Goal: Information Seeking & Learning: Learn about a topic

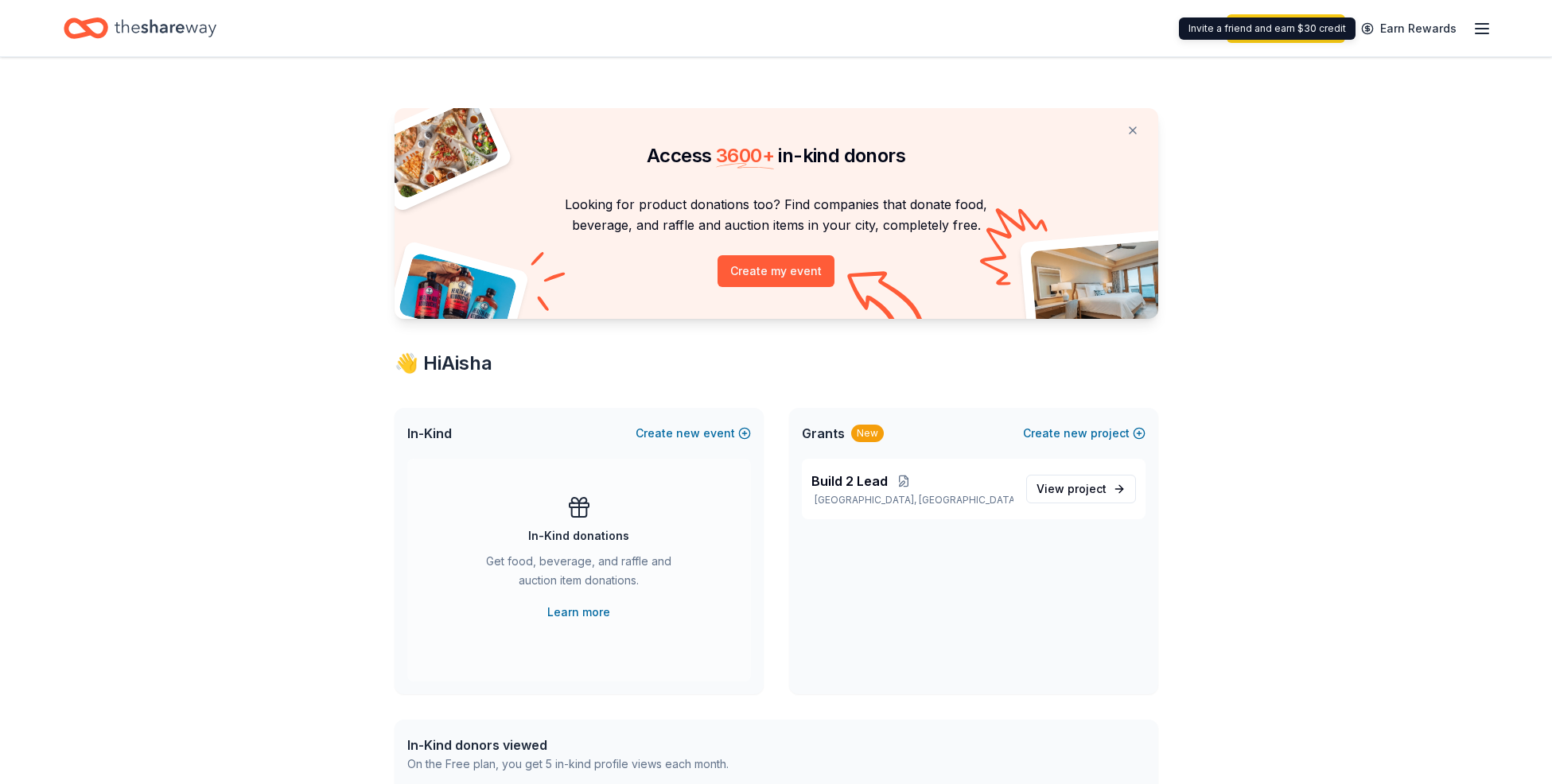
click at [1477, 33] on line "button" at bounding box center [1482, 33] width 13 height 0
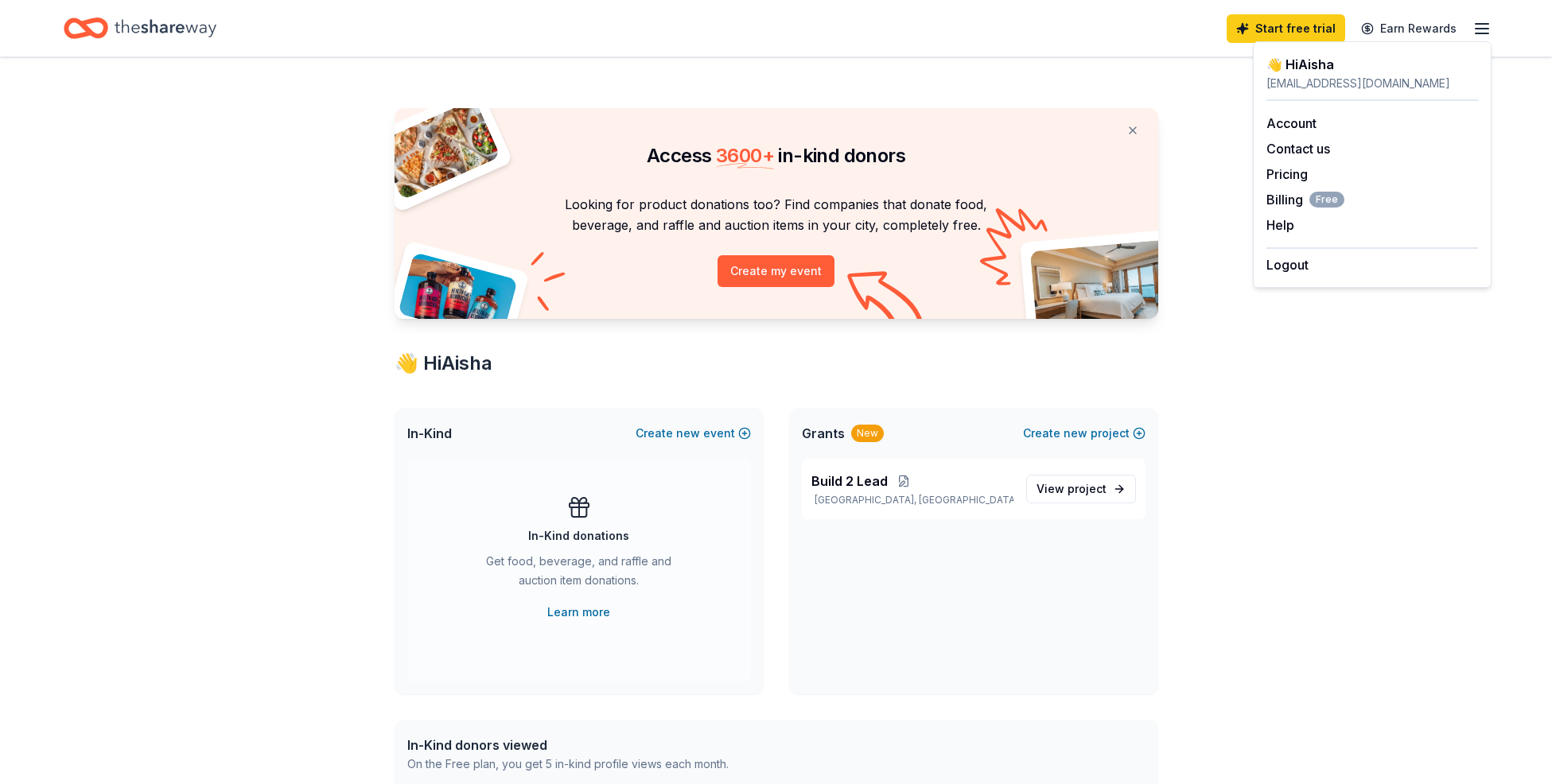
click at [131, 29] on icon "Home" at bounding box center [165, 28] width 101 height 33
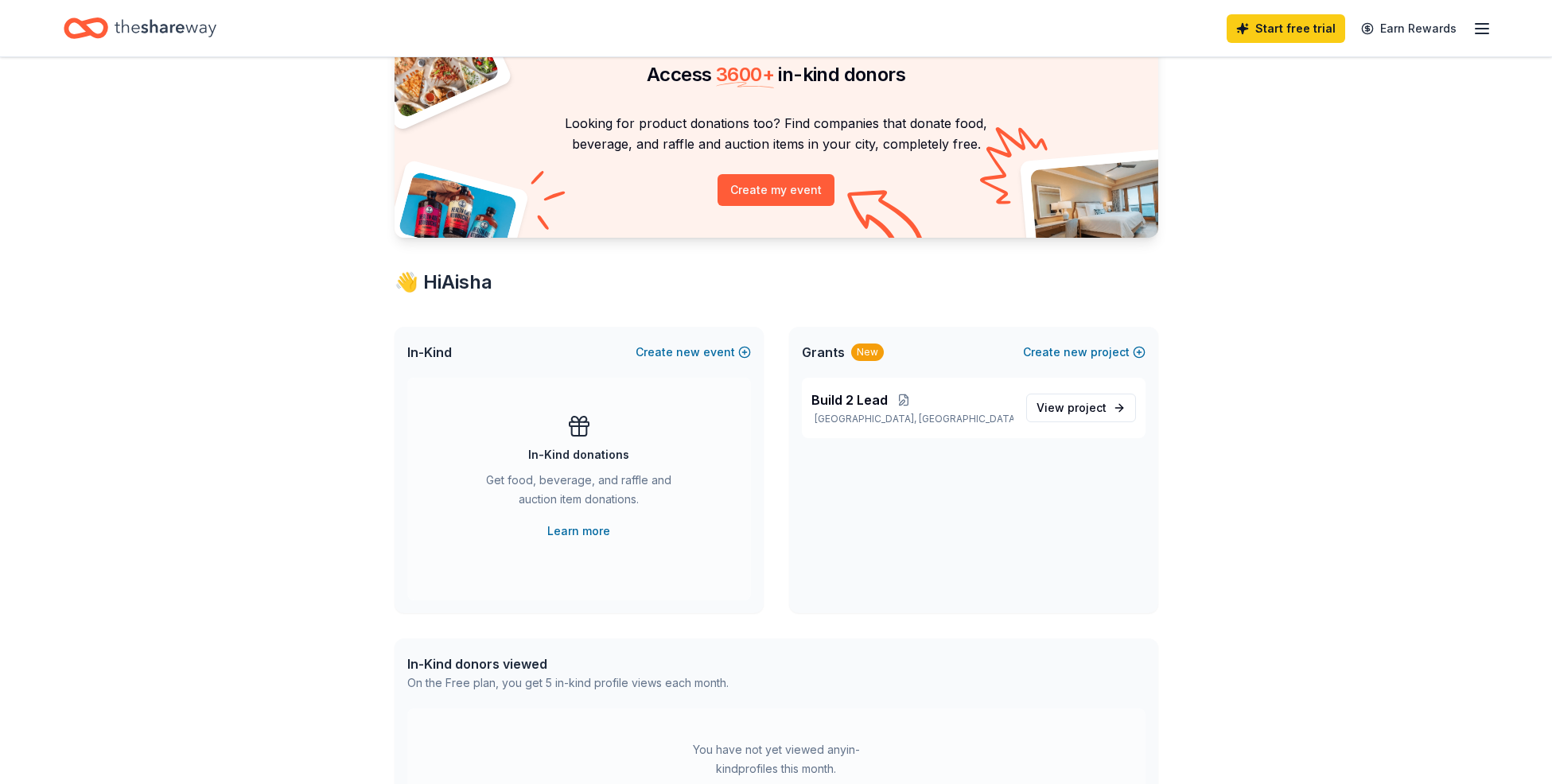
scroll to position [87, 0]
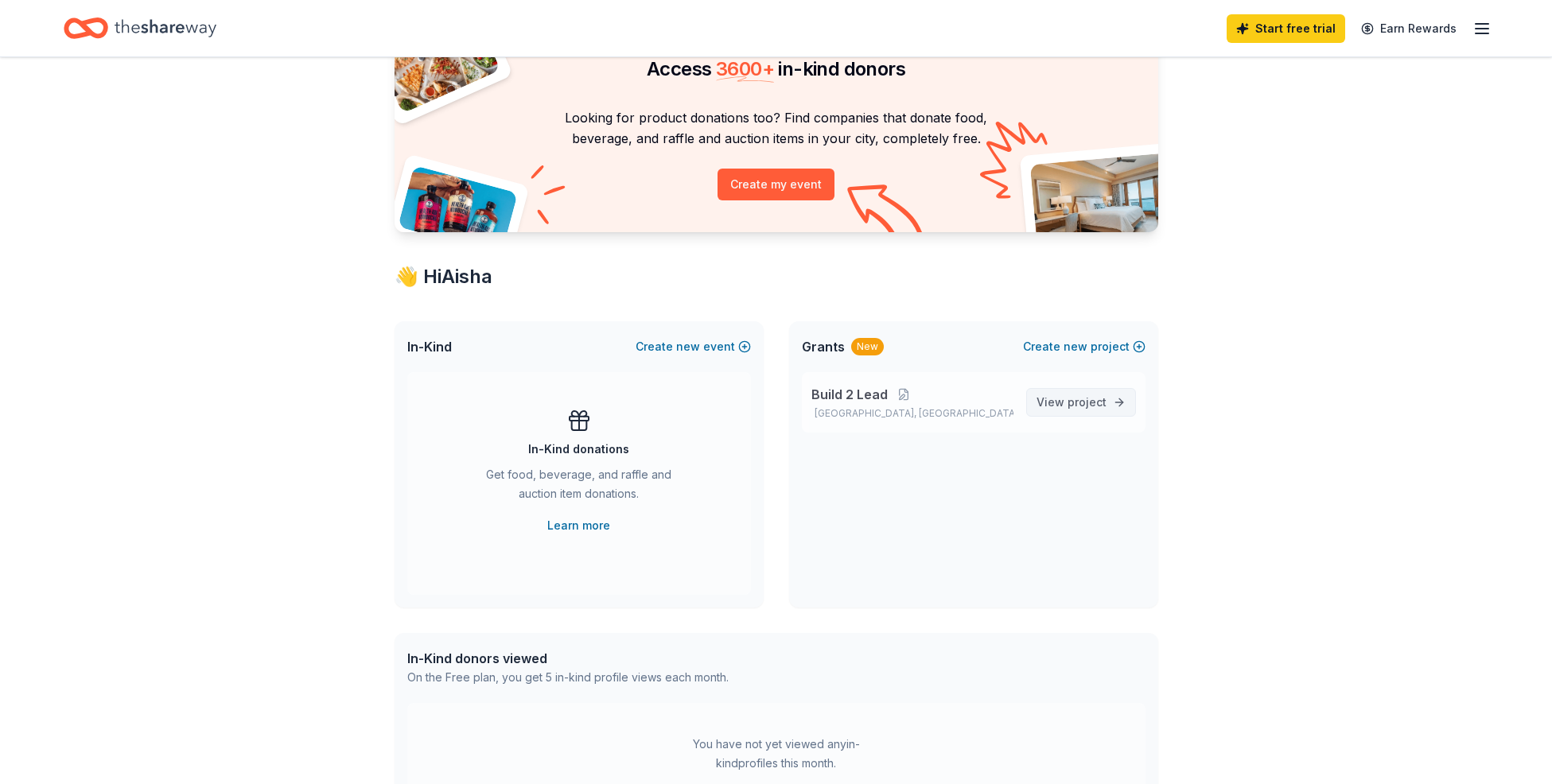
click at [1086, 407] on span "project" at bounding box center [1088, 402] width 39 height 14
click at [932, 409] on p "[GEOGRAPHIC_DATA], [GEOGRAPHIC_DATA]" at bounding box center [912, 413] width 202 height 13
click at [820, 392] on span "Build 2 Lead" at bounding box center [850, 394] width 77 height 19
click at [1082, 380] on div "Build 2 Lead [GEOGRAPHIC_DATA], [GEOGRAPHIC_DATA] View project" at bounding box center [974, 402] width 344 height 60
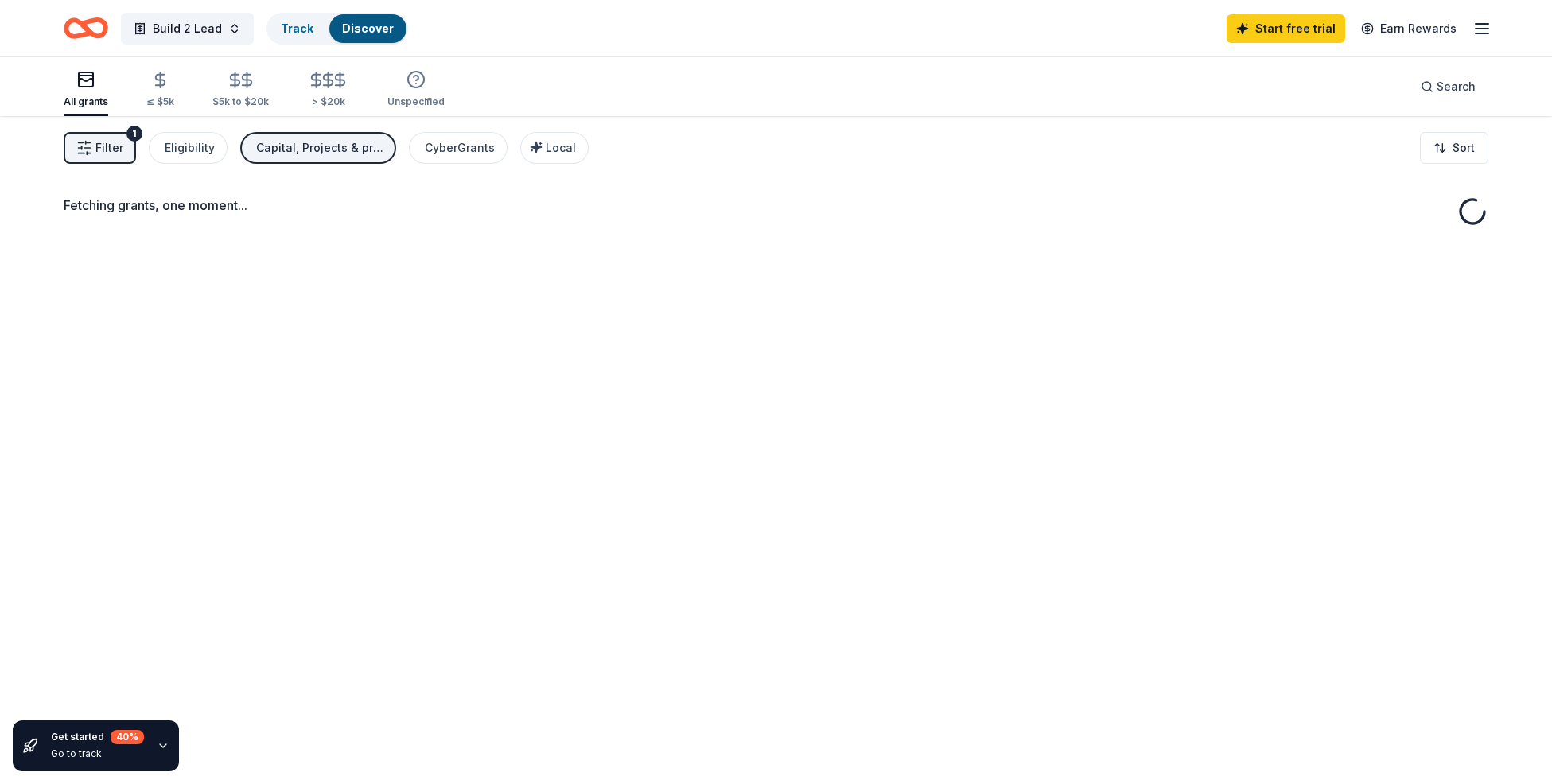
click at [1069, 408] on div "Fetching grants, one moment..." at bounding box center [776, 508] width 1552 height 784
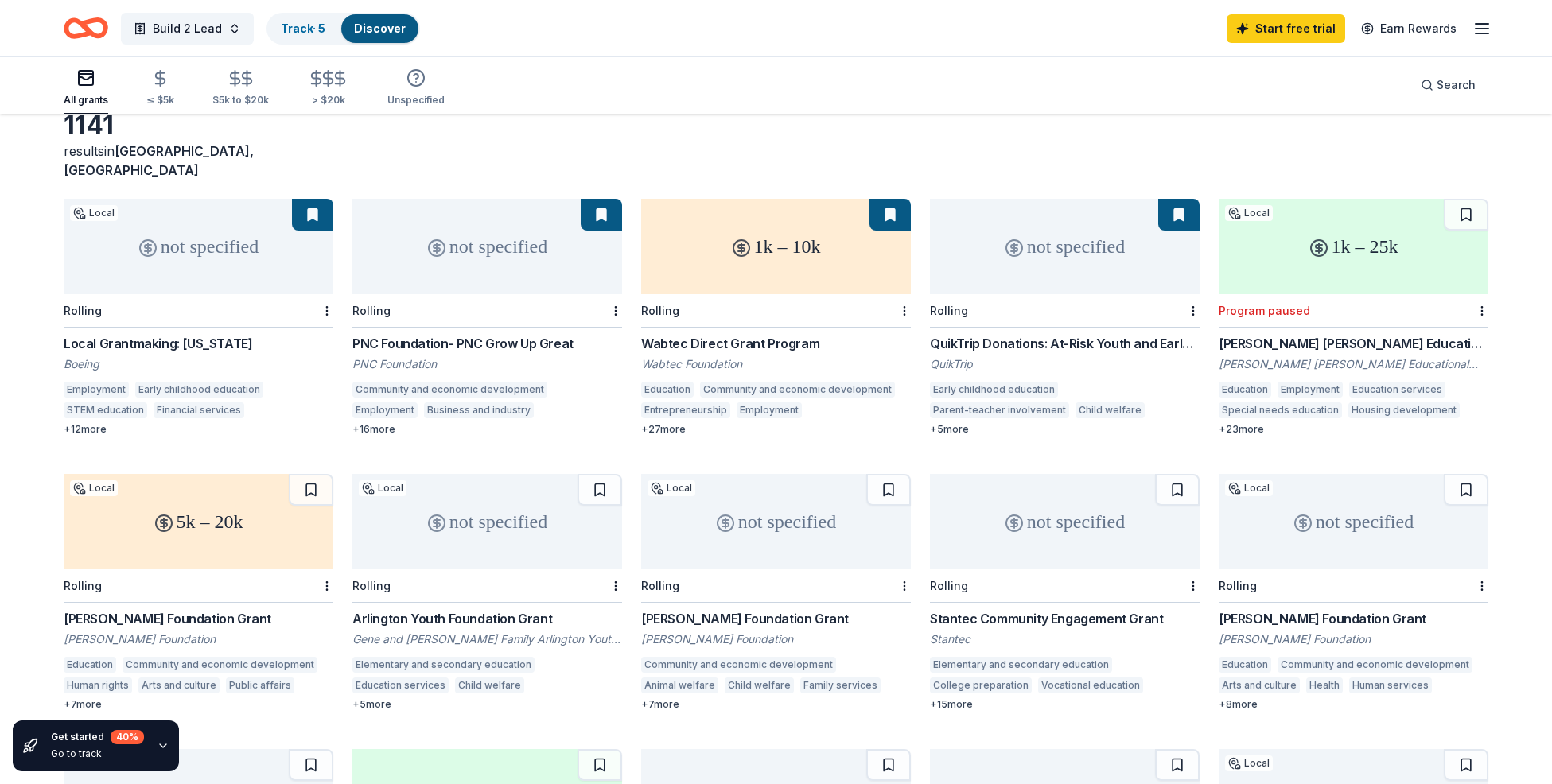
scroll to position [88, 0]
click at [655, 422] on div "+ 27 more" at bounding box center [776, 427] width 270 height 13
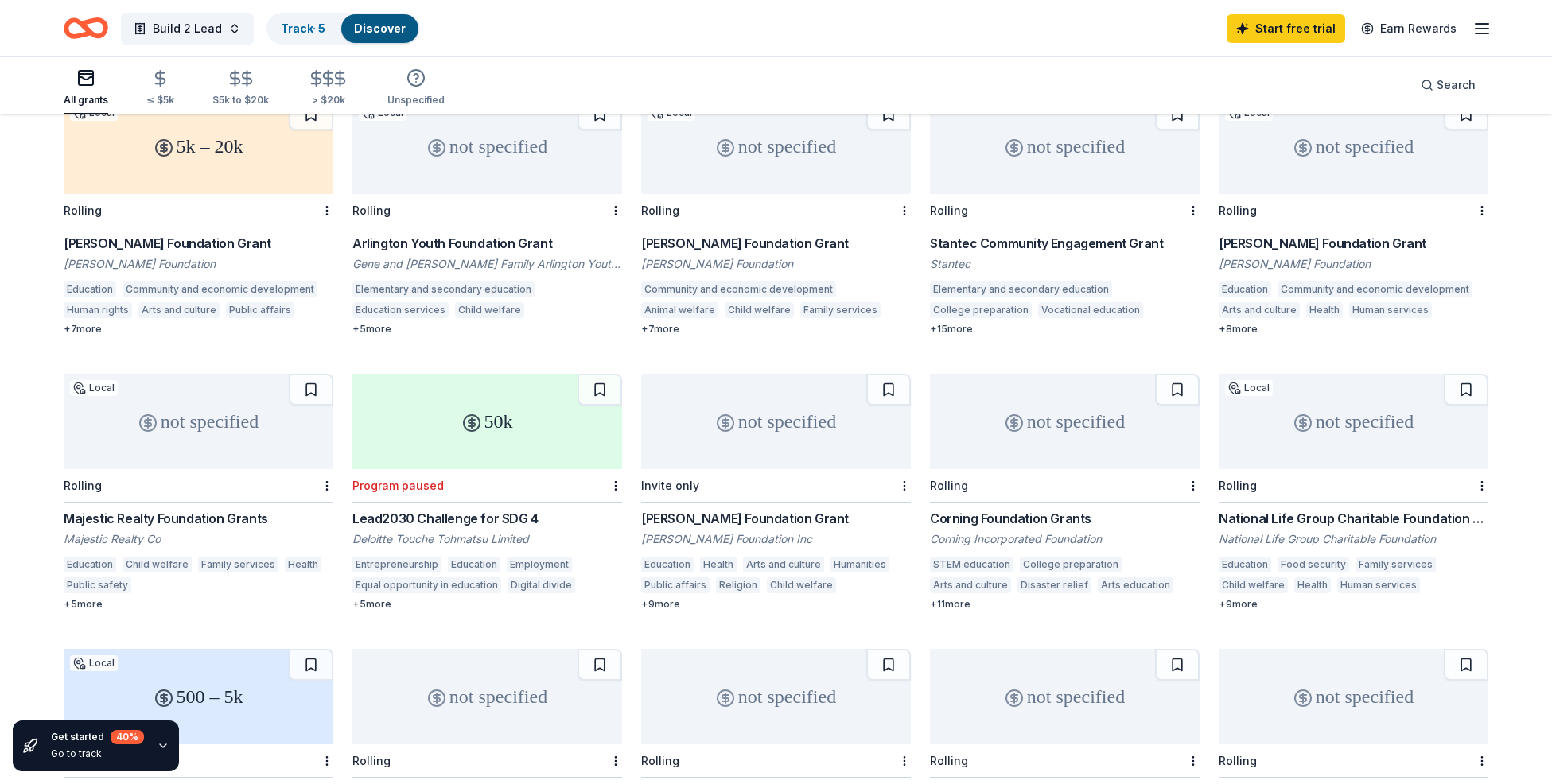
scroll to position [465, 0]
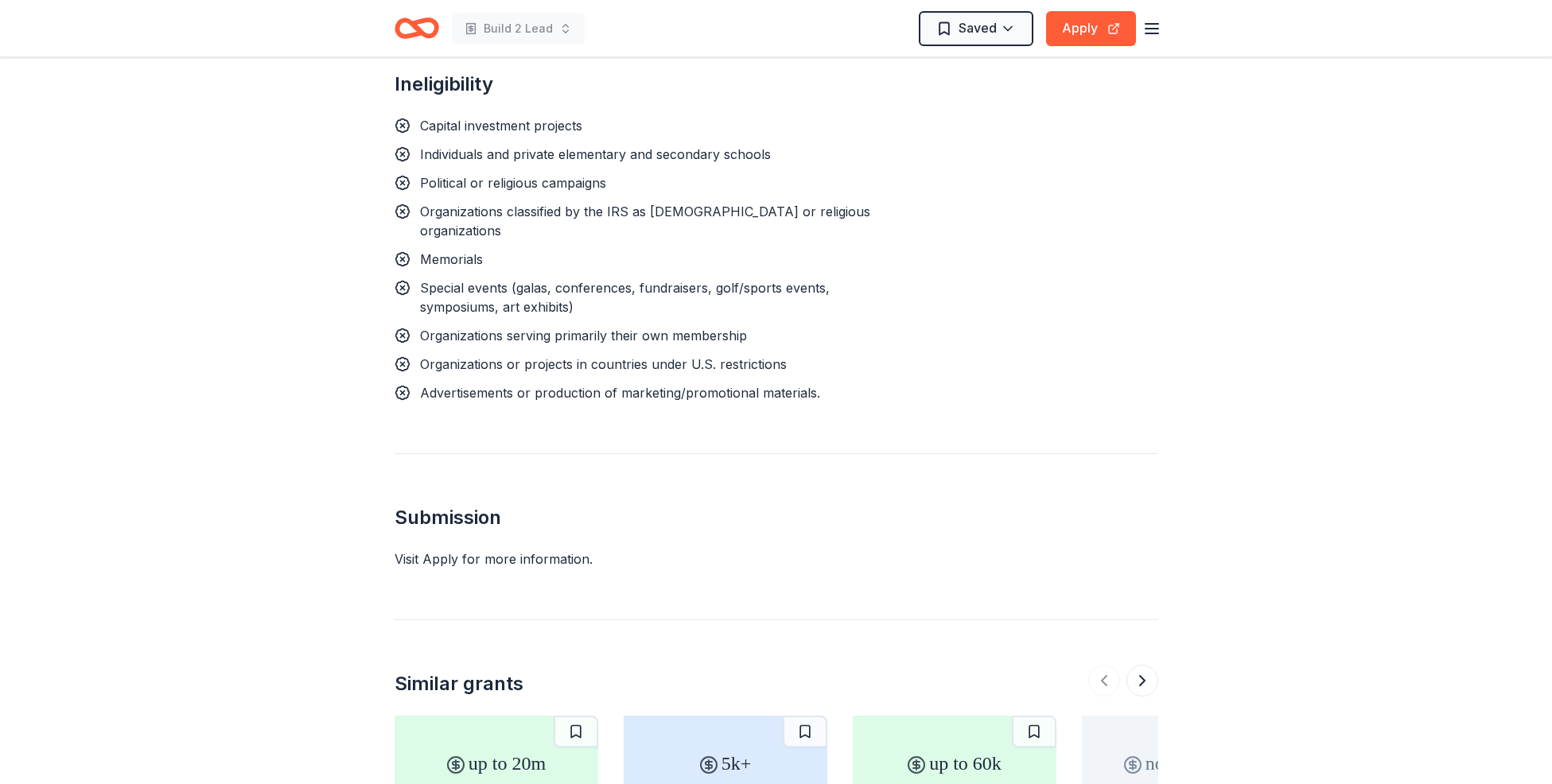
scroll to position [1958, 0]
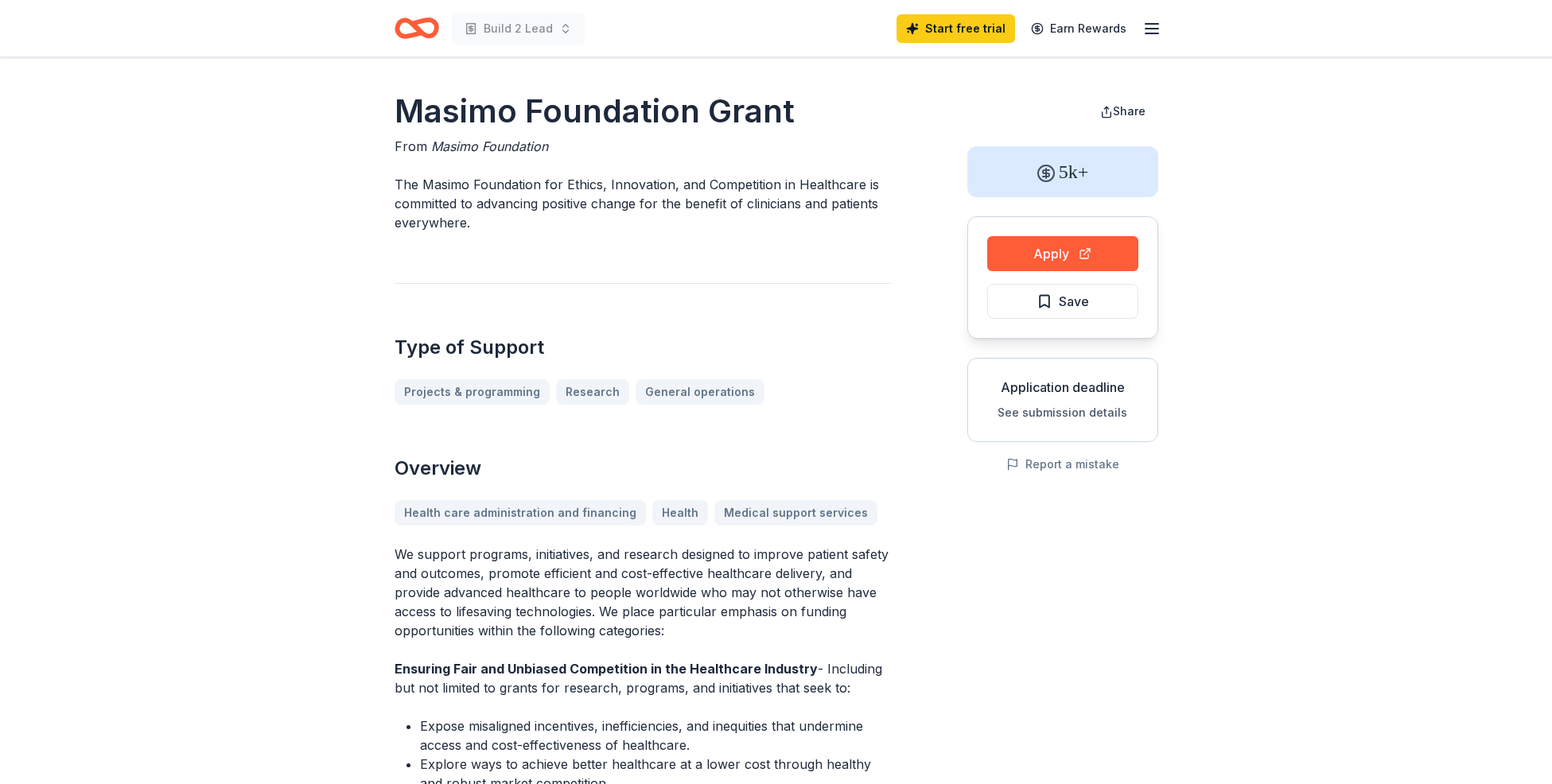
click at [781, 514] on div "Health care administration and financing Health Medical support services" at bounding box center [642, 513] width 497 height 26
click at [779, 514] on div "Health care administration and financing Health Medical support services" at bounding box center [642, 513] width 497 height 26
